Goal: Information Seeking & Learning: Understand process/instructions

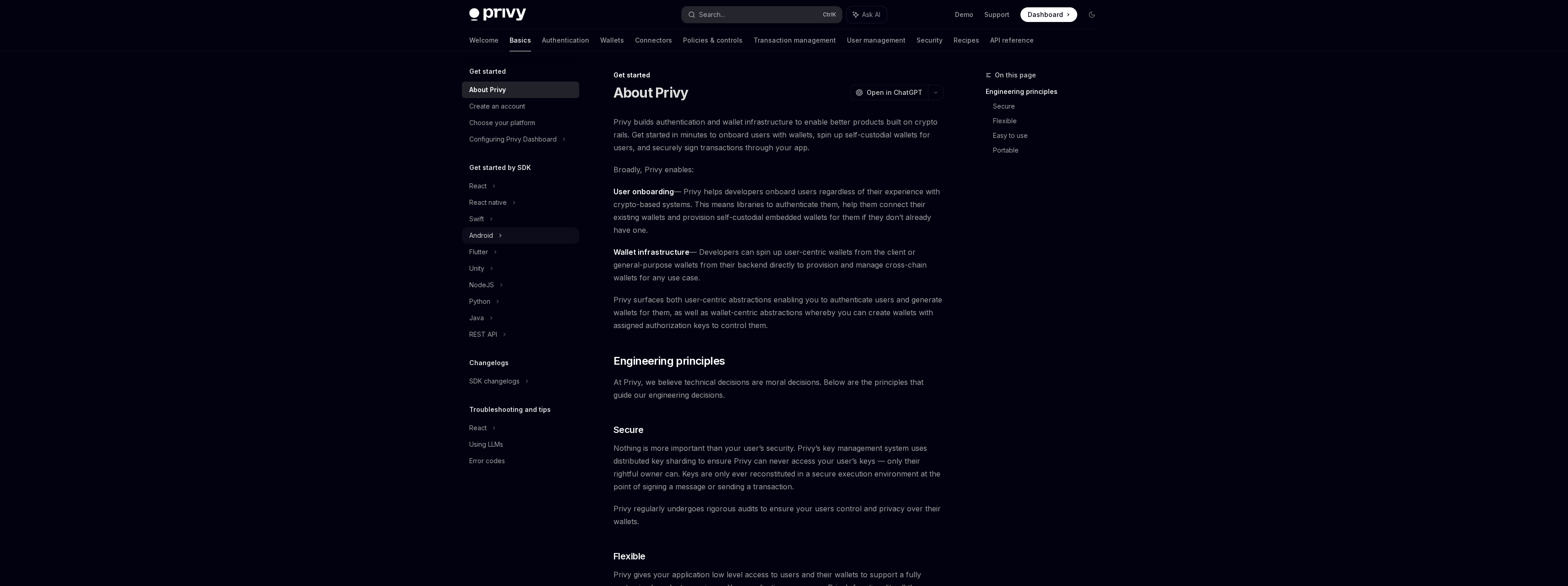
click at [482, 232] on div "Android" at bounding box center [482, 236] width 24 height 11
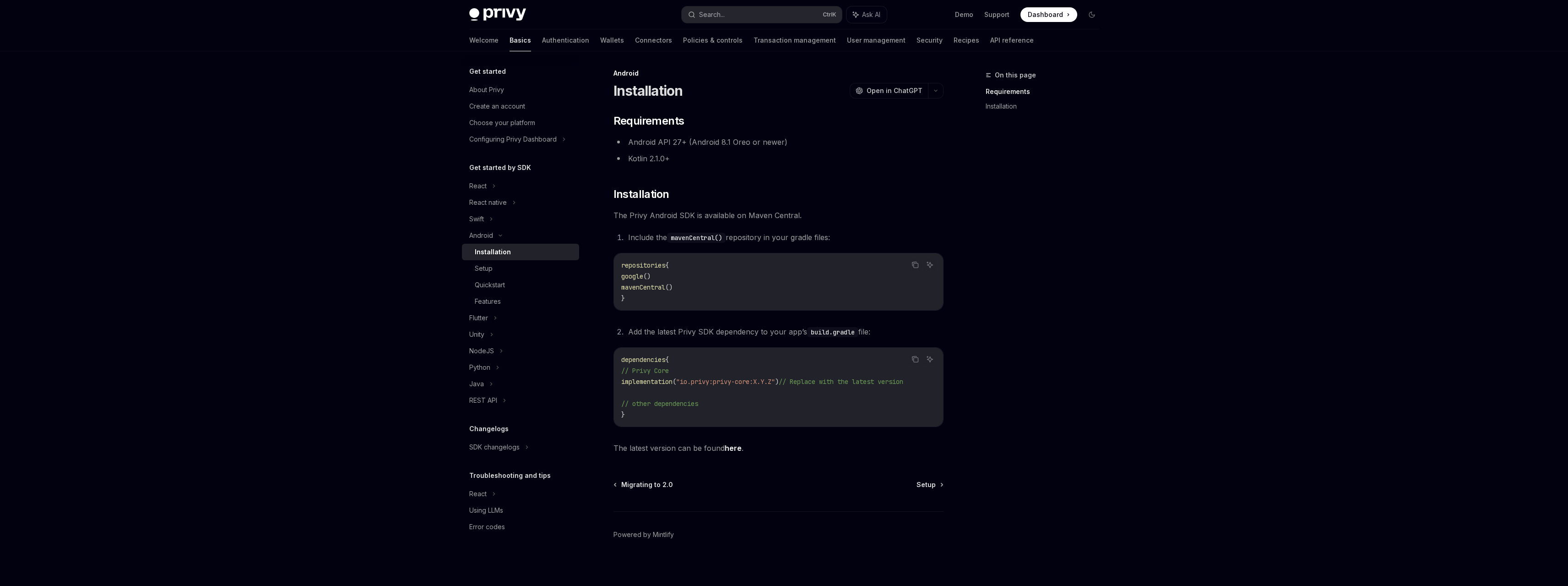
scroll to position [10, 0]
click at [489, 270] on div "Setup" at bounding box center [484, 269] width 18 height 11
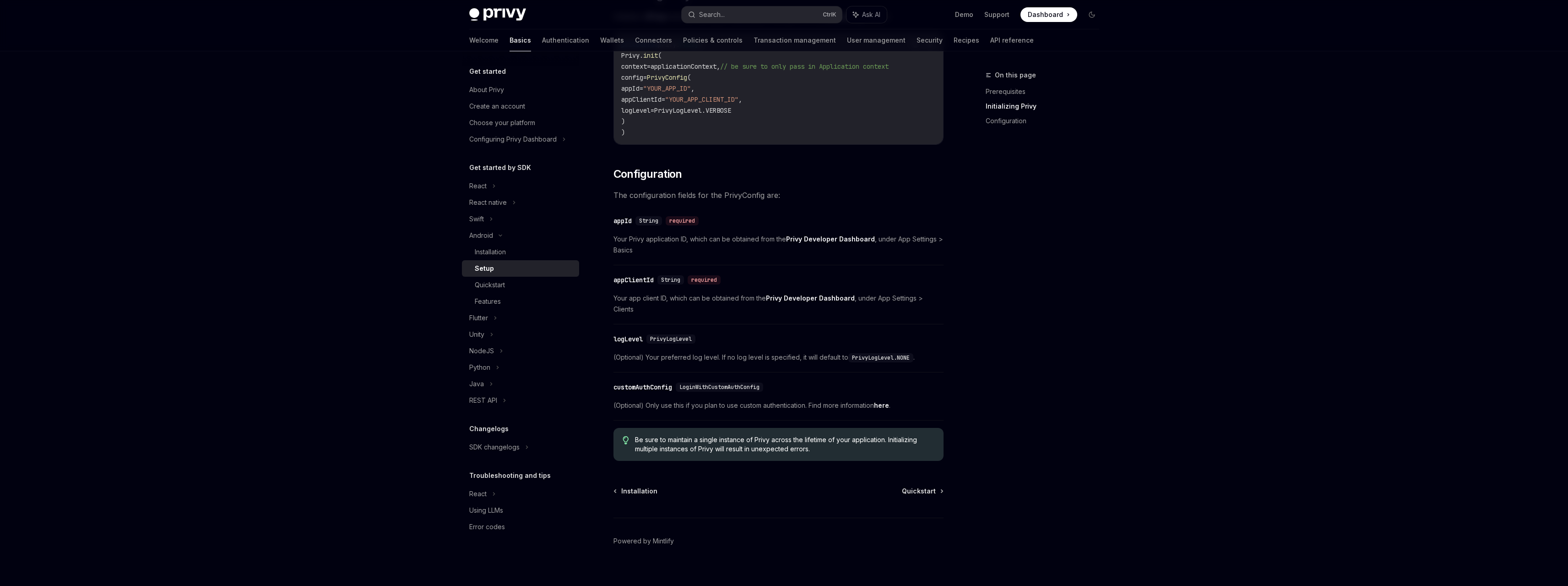
scroll to position [56, 0]
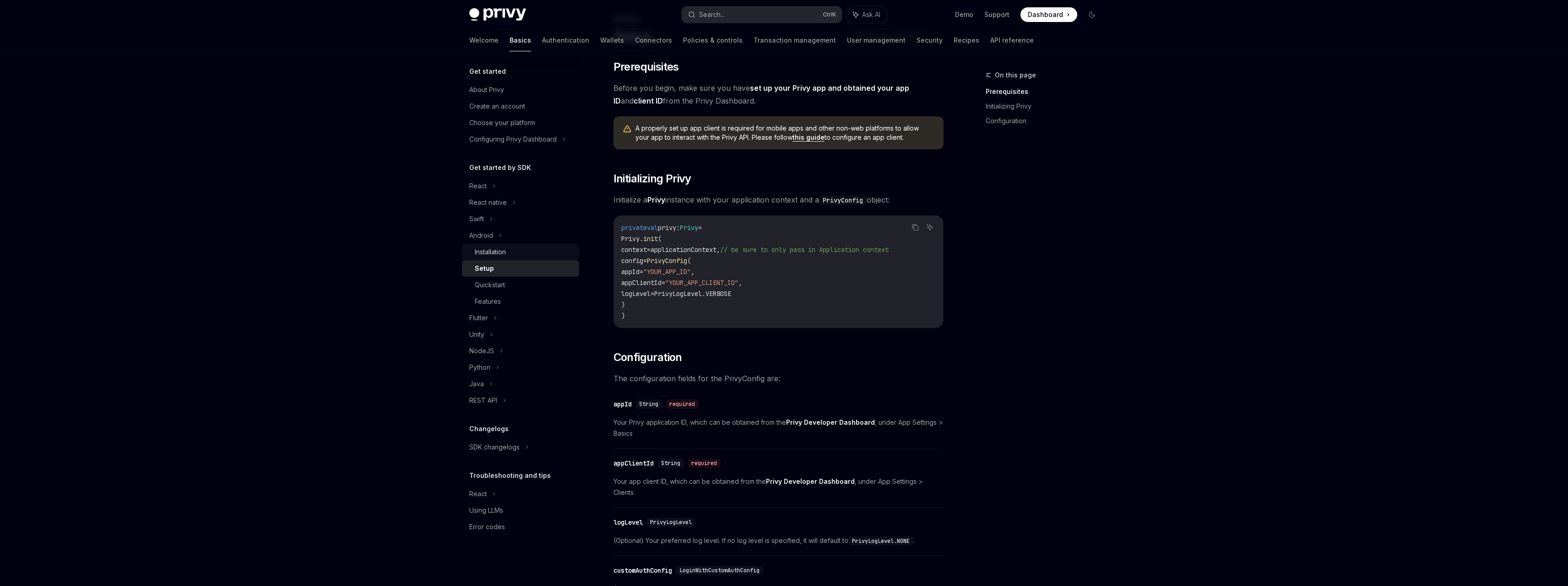
click at [499, 253] on div "Installation" at bounding box center [491, 252] width 31 height 11
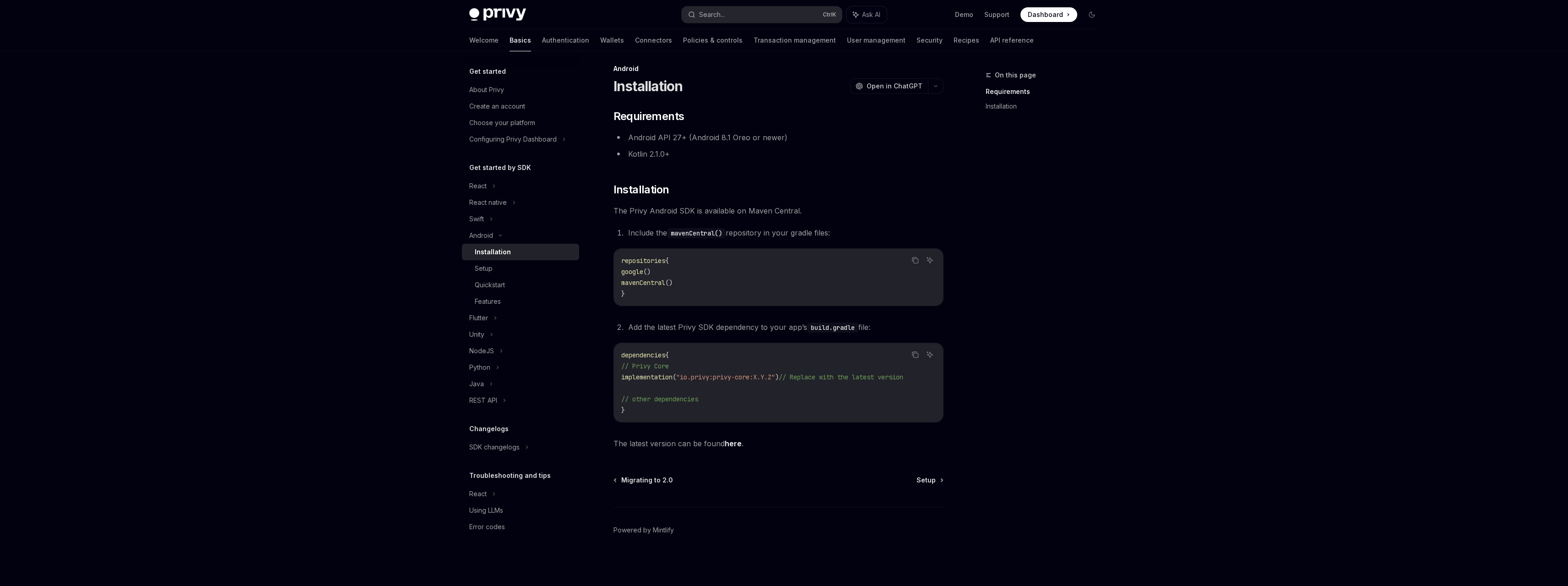
click at [731, 445] on link "here" at bounding box center [733, 443] width 17 height 10
click at [542, 42] on link "Authentication" at bounding box center [566, 40] width 48 height 22
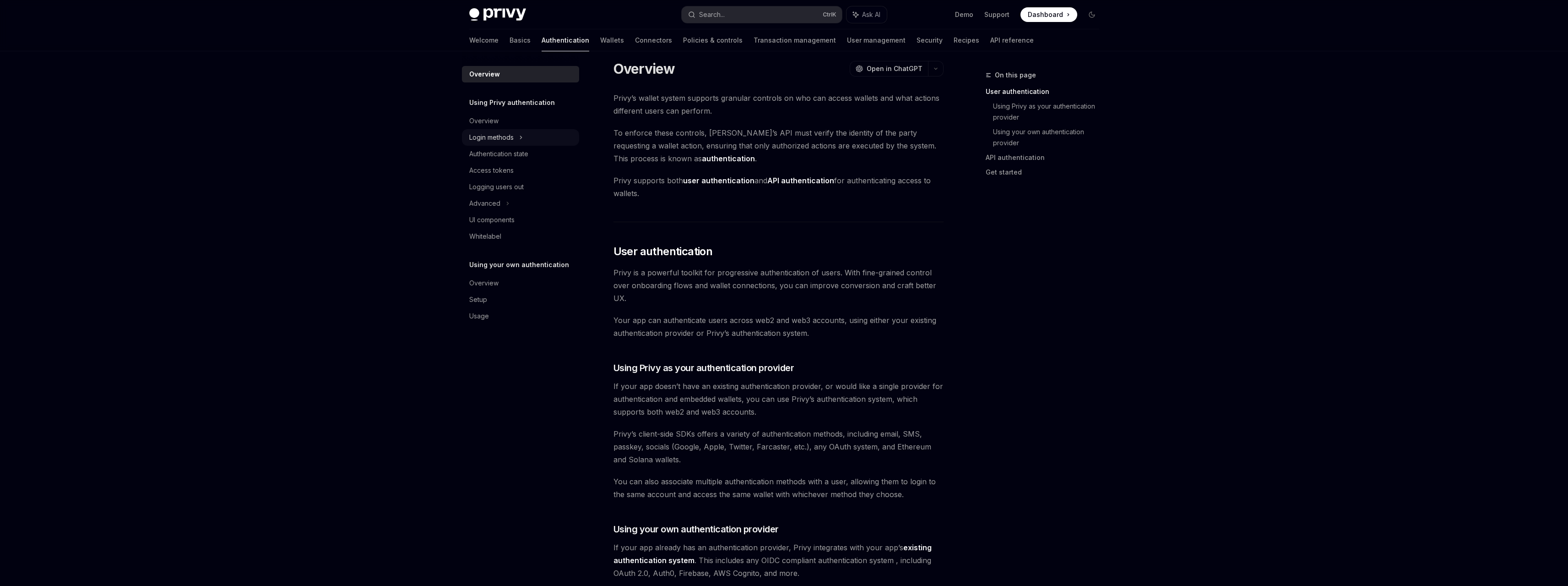
click at [502, 139] on div "Login methods" at bounding box center [492, 137] width 45 height 11
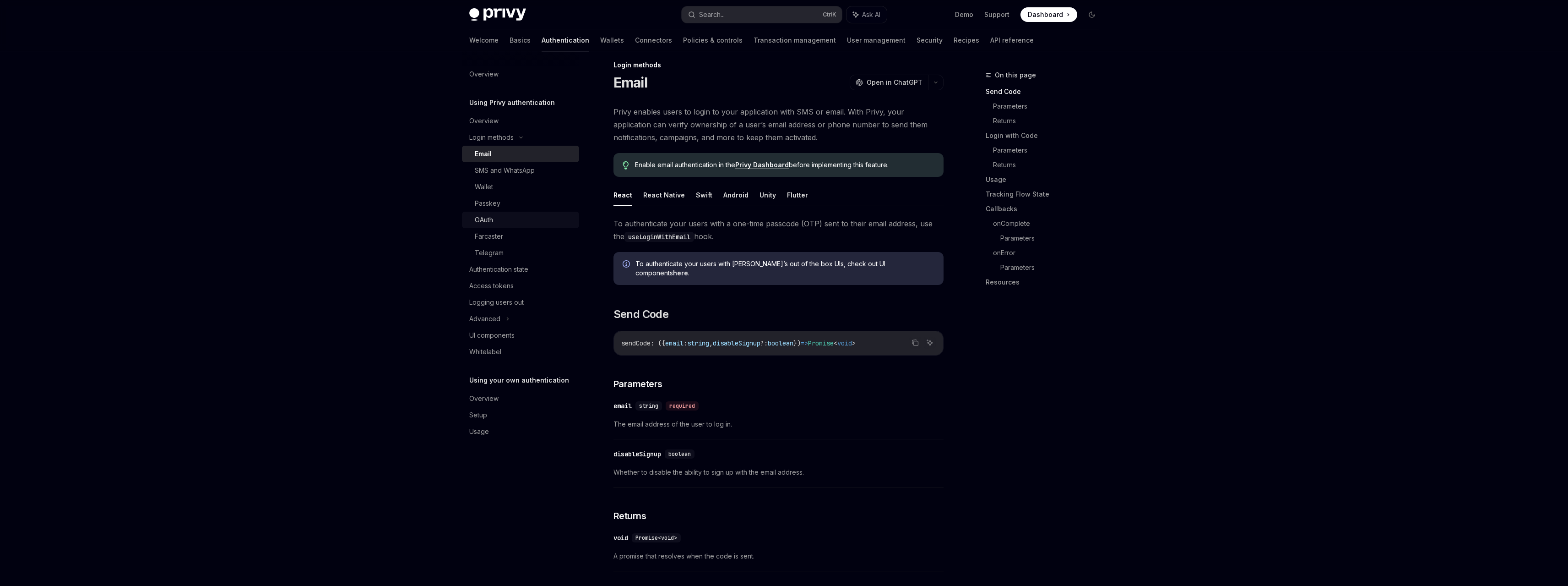
click at [489, 217] on div "OAuth" at bounding box center [484, 220] width 18 height 11
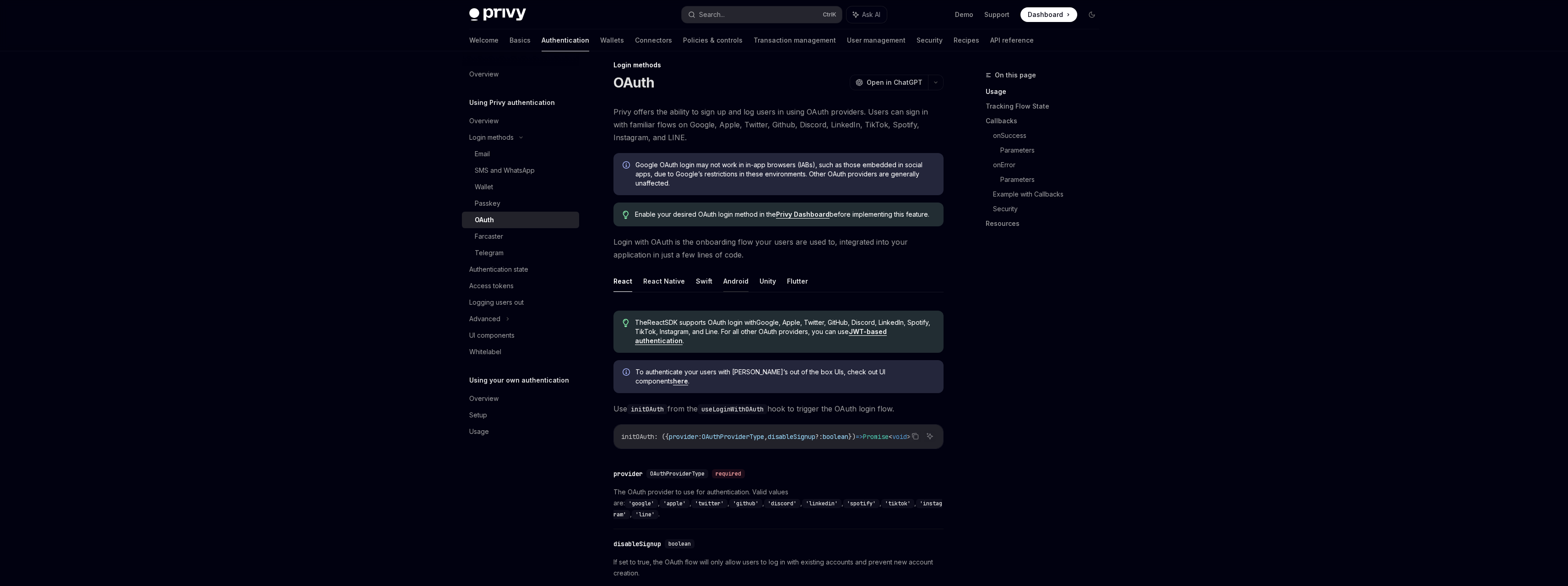
click at [725, 280] on button "Android" at bounding box center [736, 282] width 26 height 22
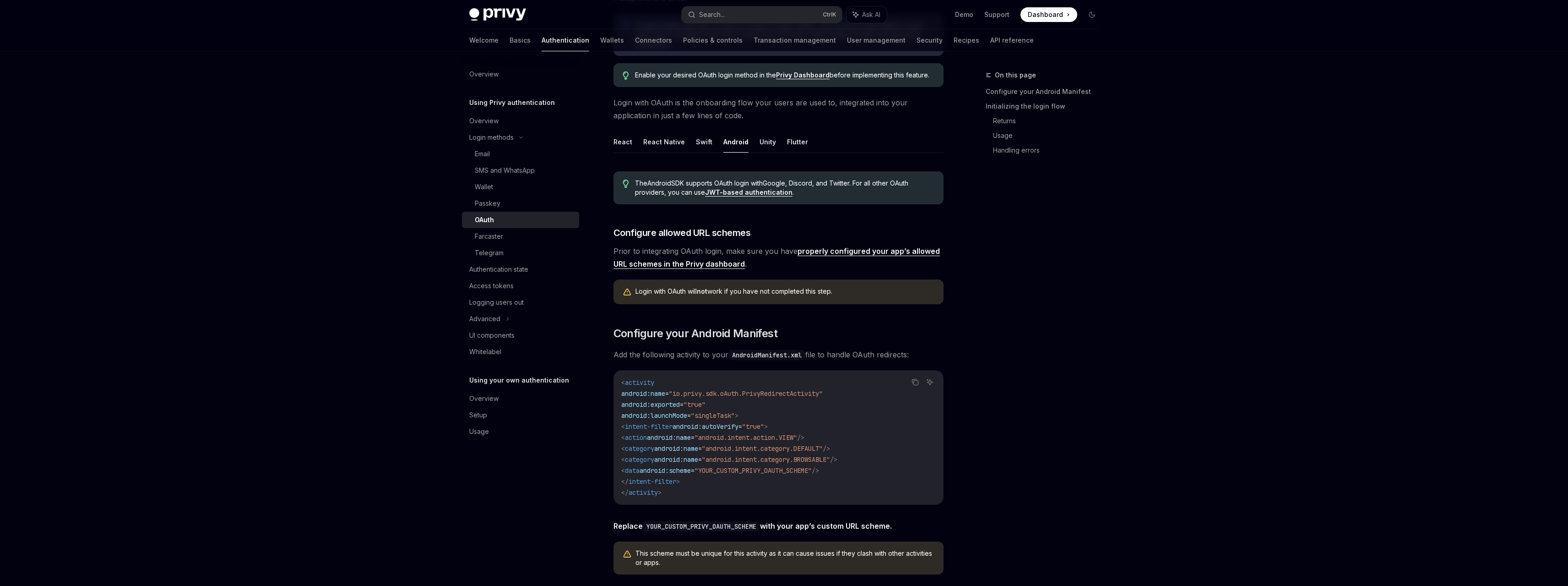
scroll to position [147, 0]
click at [696, 147] on button "Swift" at bounding box center [705, 144] width 16 height 22
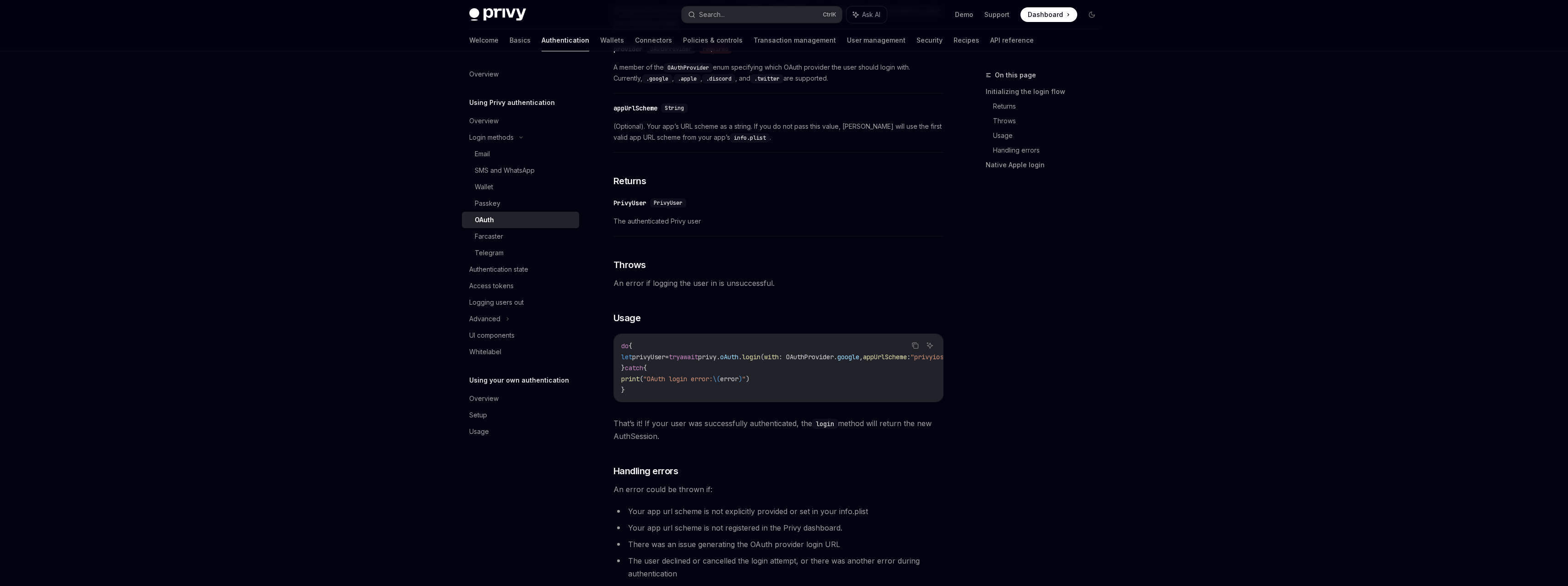
scroll to position [348, 0]
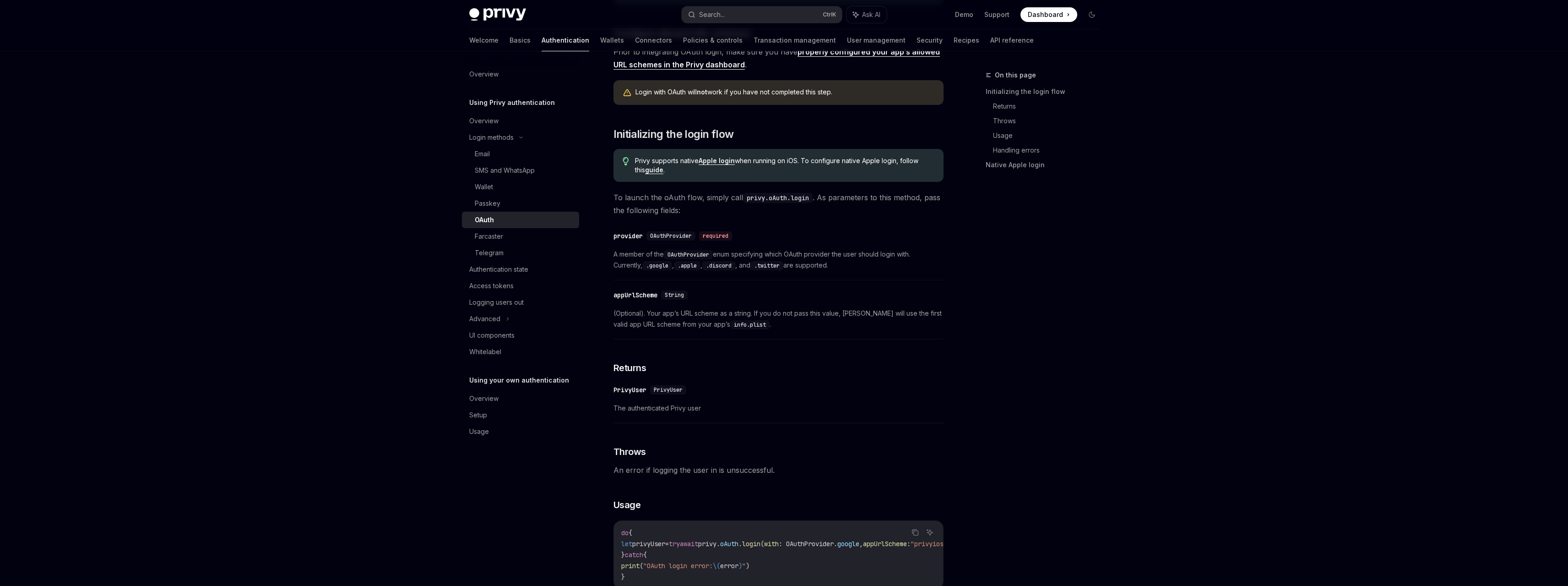
click at [489, 222] on div "OAuth" at bounding box center [484, 220] width 19 height 11
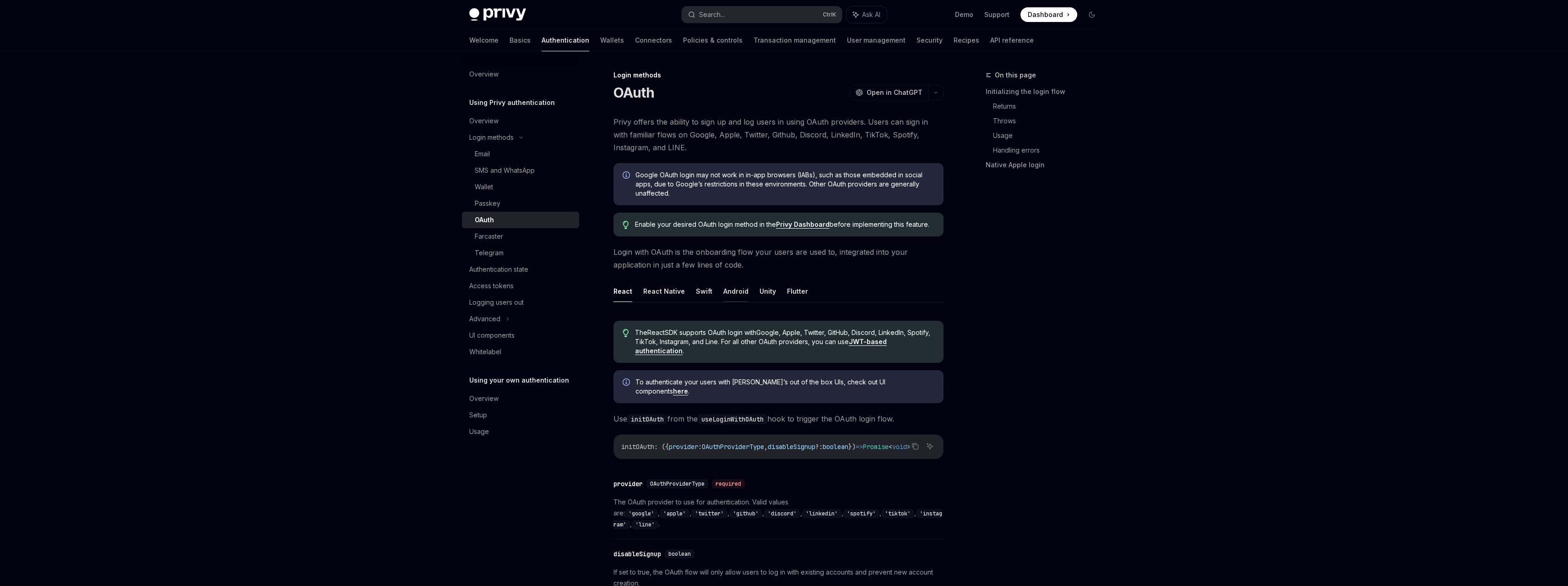
click at [736, 293] on button "Android" at bounding box center [736, 292] width 26 height 22
type textarea "*"
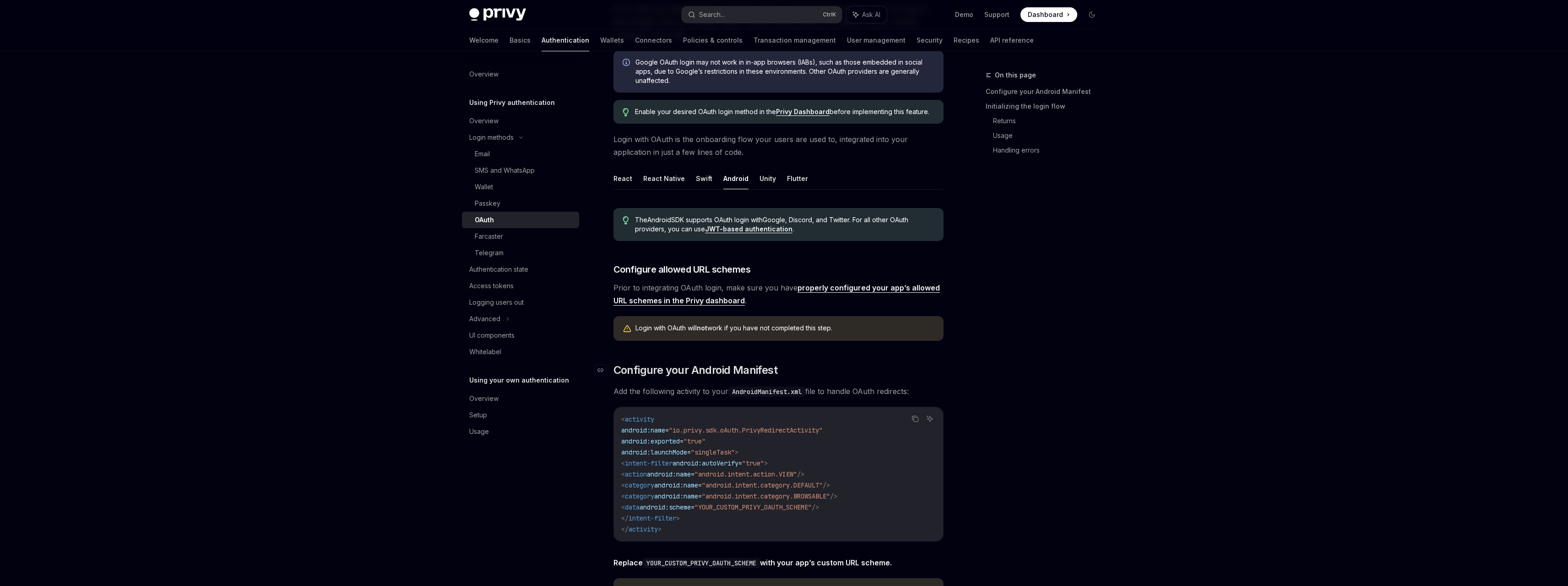
scroll to position [137, 0]
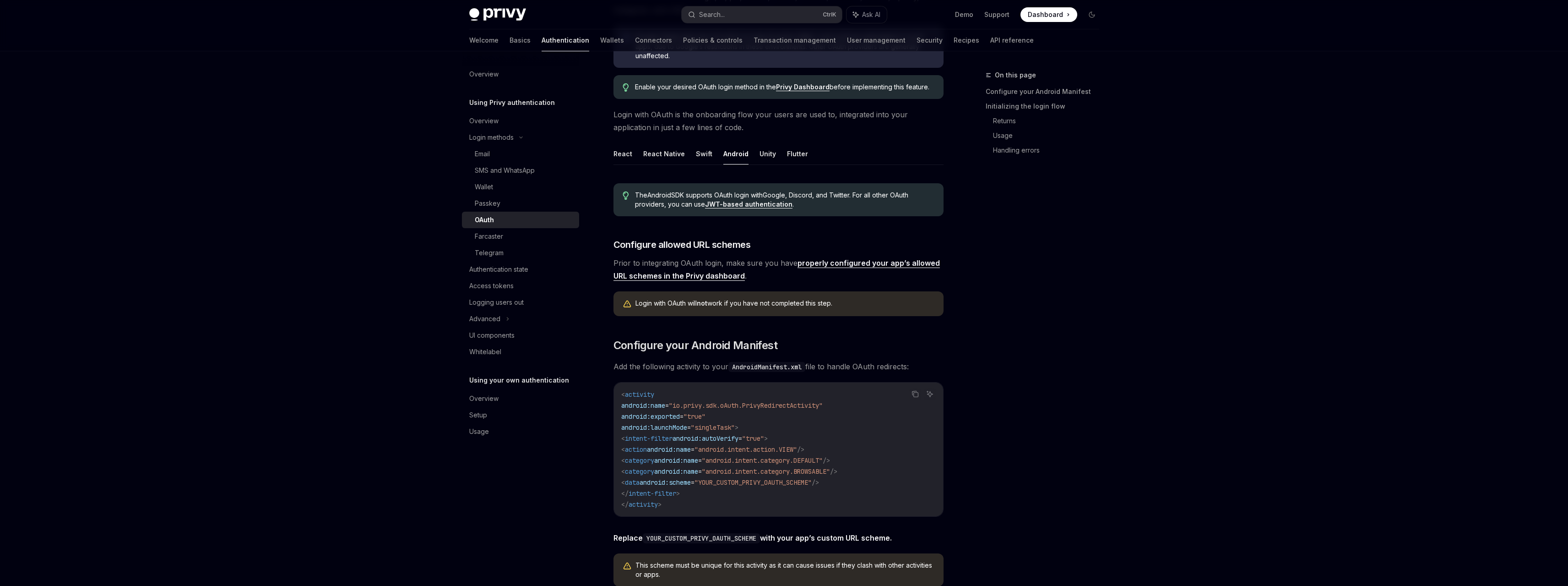
click at [852, 264] on link "properly configured your app’s allowed URL schemes in the Privy dashboard" at bounding box center [777, 270] width 326 height 23
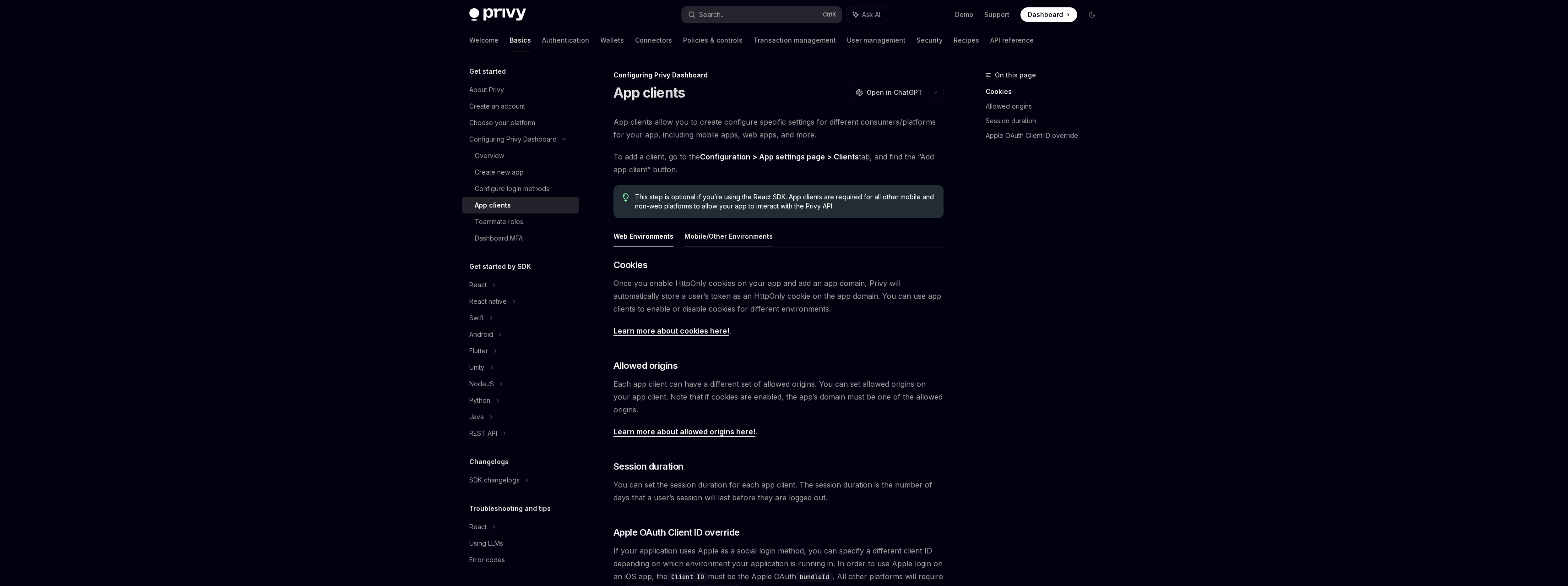
click at [737, 235] on button "Mobile/Other Environments" at bounding box center [728, 237] width 89 height 22
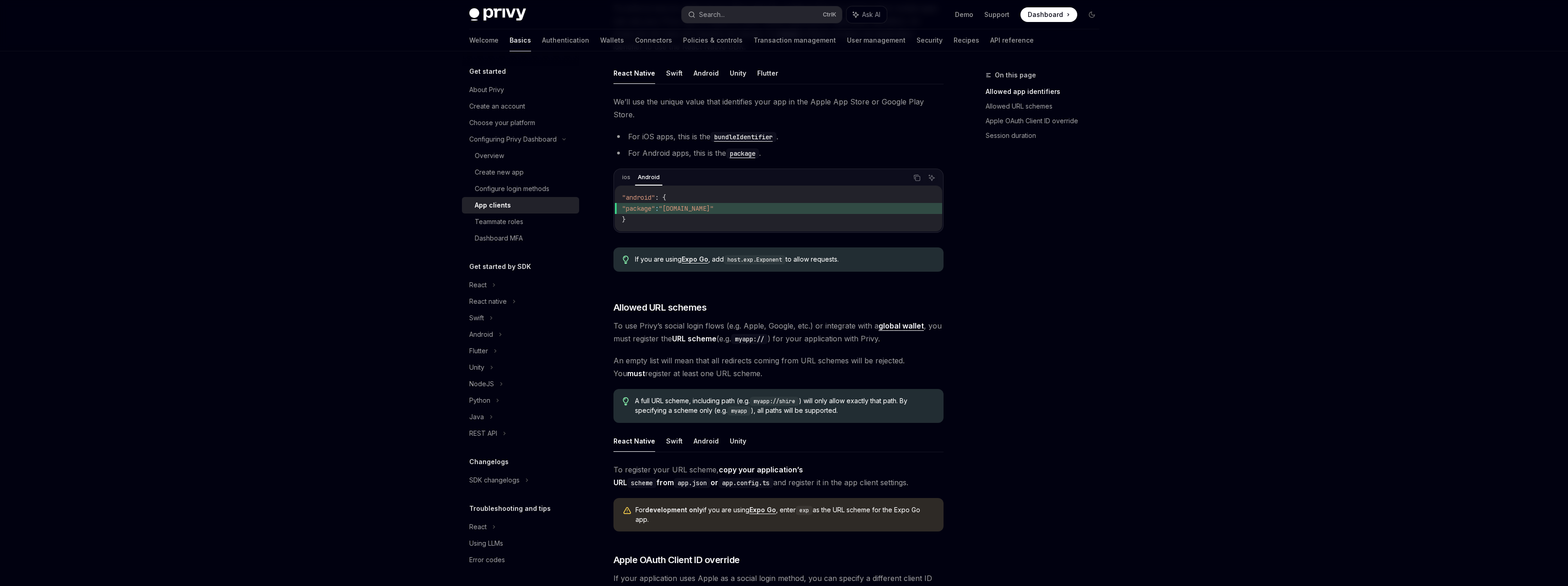
scroll to position [321, 0]
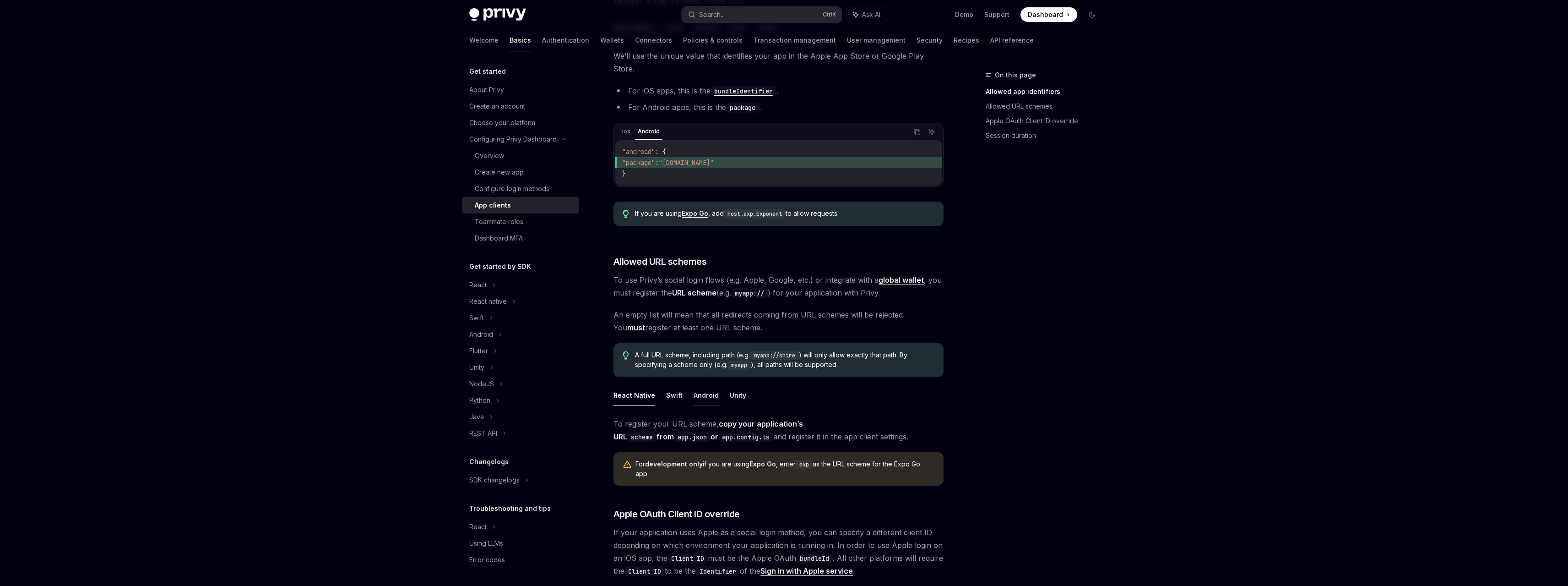
click at [708, 387] on button "Android" at bounding box center [706, 395] width 26 height 22
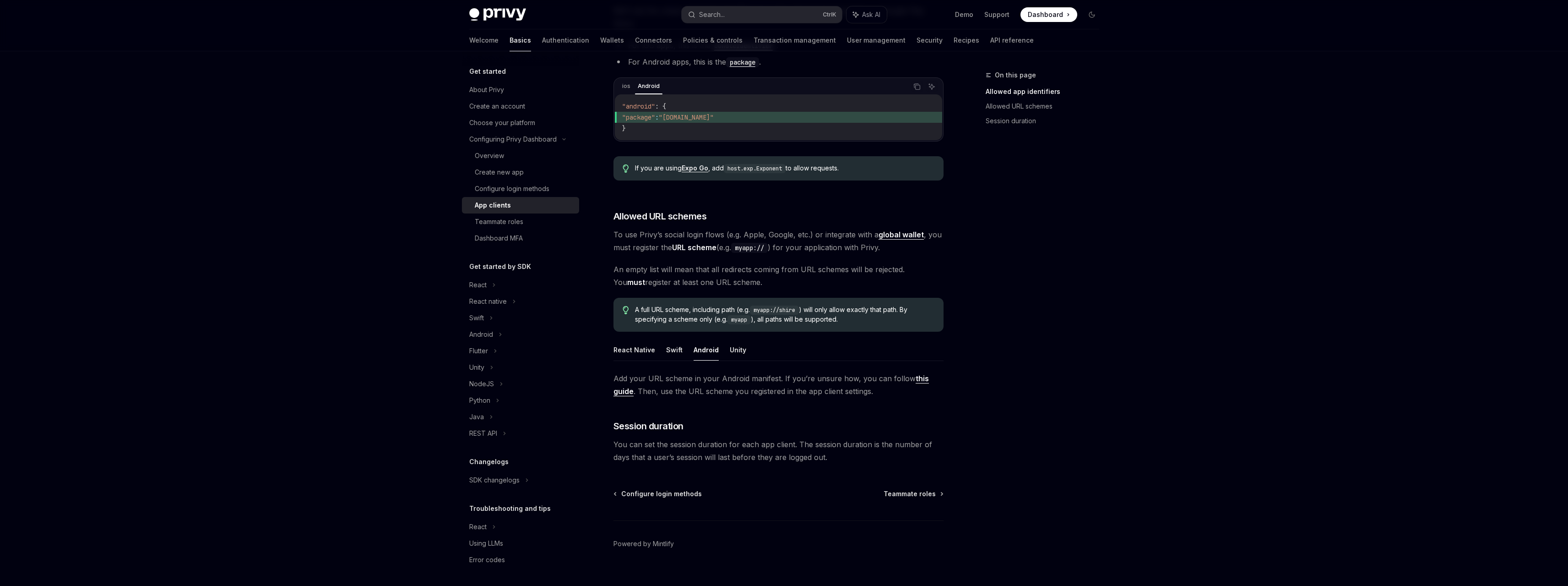
scroll to position [367, 0]
click at [673, 338] on button "Swift" at bounding box center [674, 349] width 16 height 22
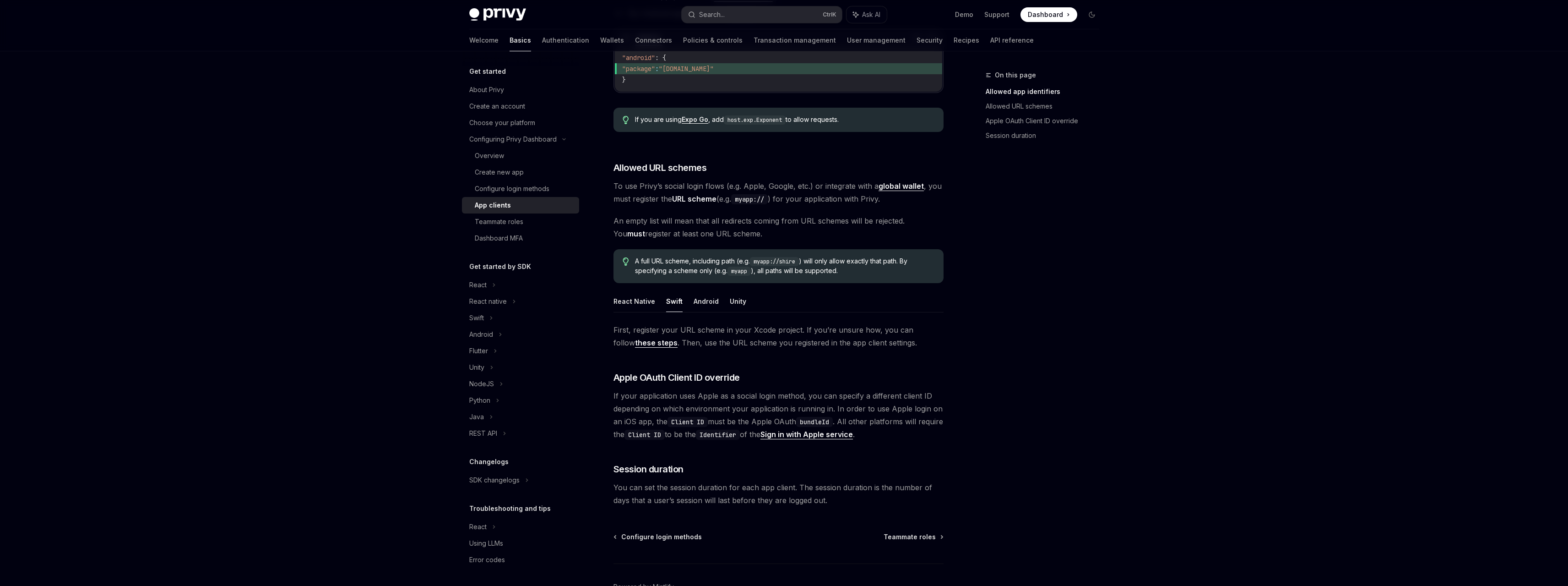
scroll to position [459, 0]
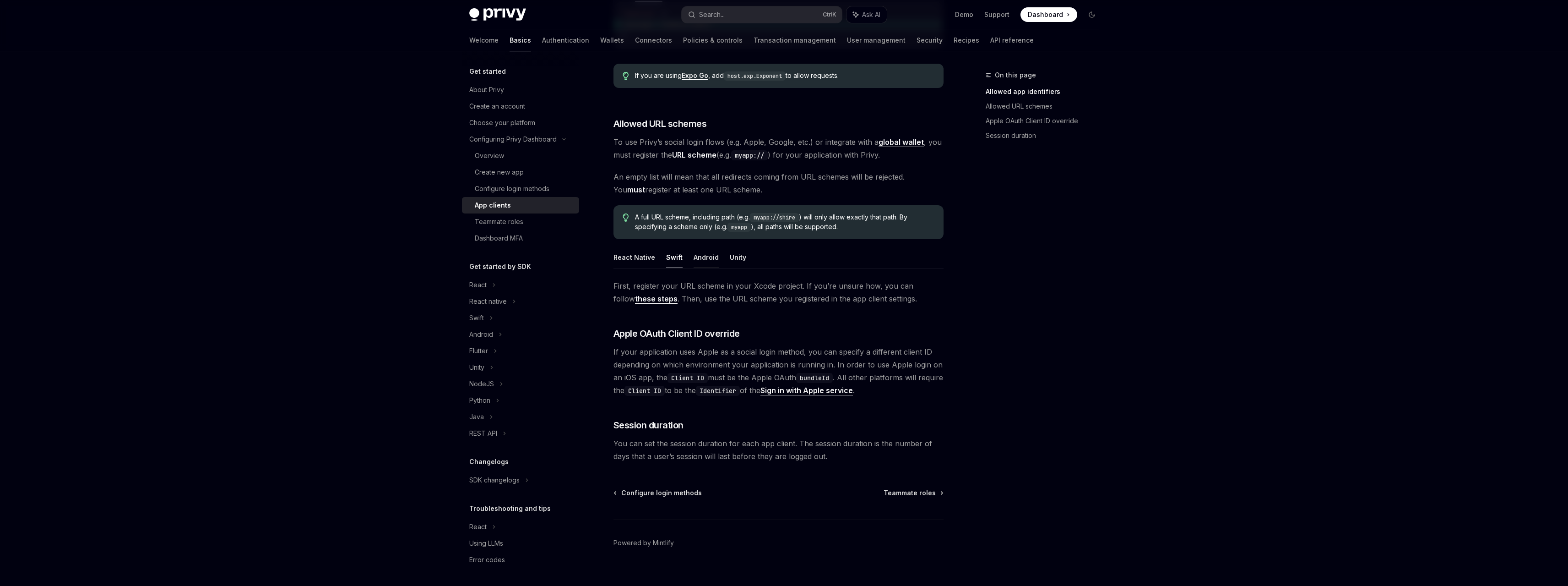
click at [697, 247] on button "Android" at bounding box center [706, 258] width 26 height 22
type textarea "*"
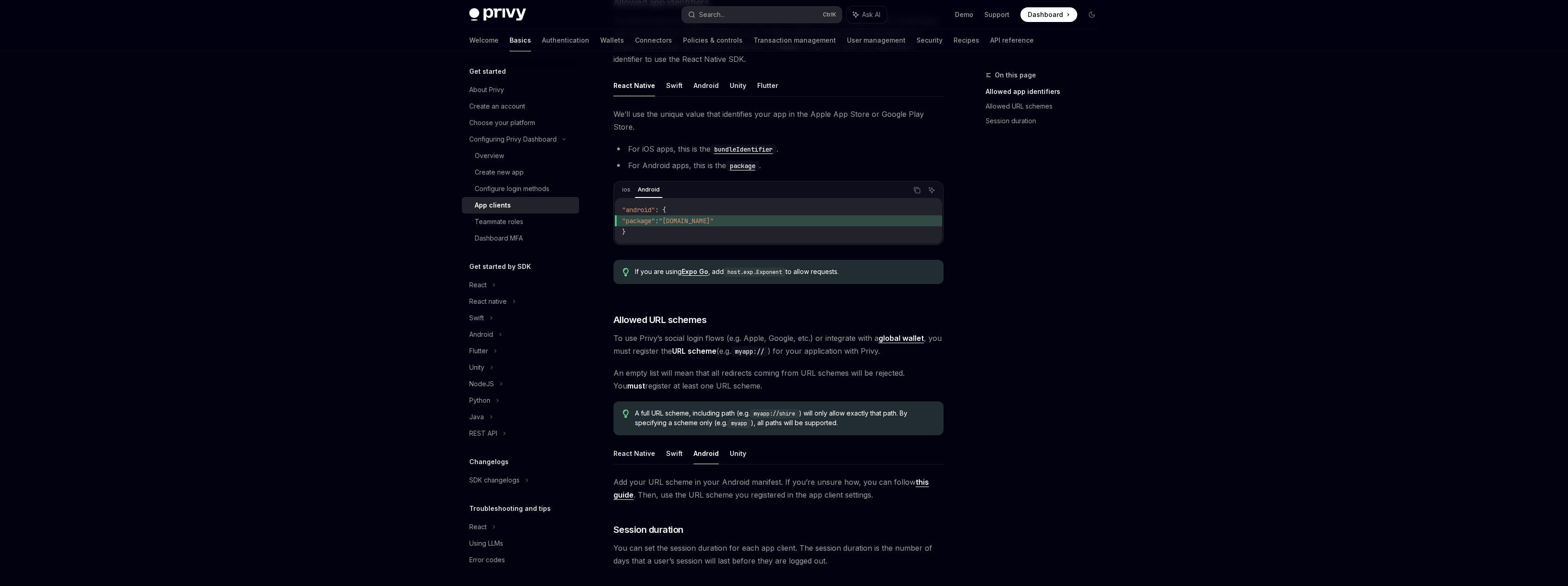
scroll to position [229, 0]
